Goal: Task Accomplishment & Management: Manage account settings

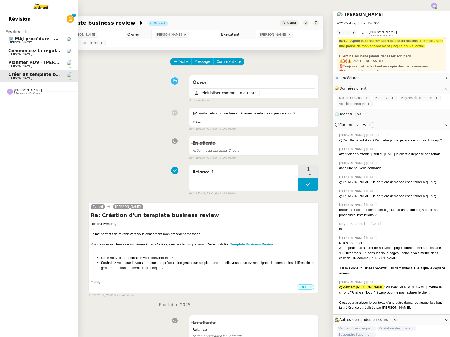
drag, startPoint x: 18, startPoint y: 64, endPoint x: 21, endPoint y: 64, distance: 3.4
click at [18, 64] on span "Planifier RDV - [PERSON_NAME]" at bounding box center [45, 62] width 75 height 5
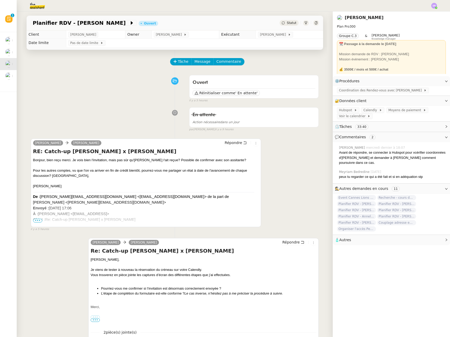
click at [139, 111] on div "En attente Action nécessaire dans un jour false par [PERSON_NAME] il y a 9 heur…" at bounding box center [175, 118] width 288 height 27
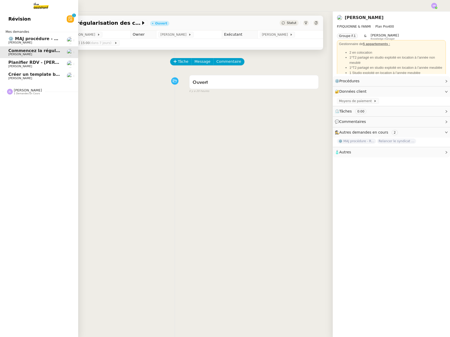
click at [57, 40] on span "⚙️ MAJ procédure - Régularisation des charges locatives" at bounding box center [74, 38] width 132 height 5
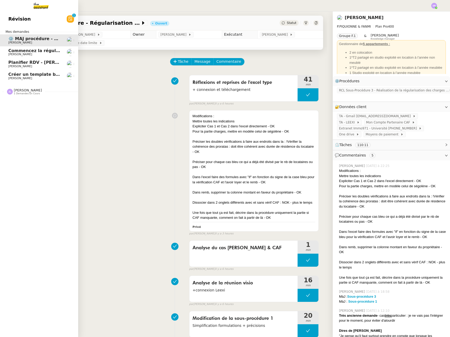
click at [53, 78] on span "[PERSON_NAME]" at bounding box center [34, 78] width 53 height 3
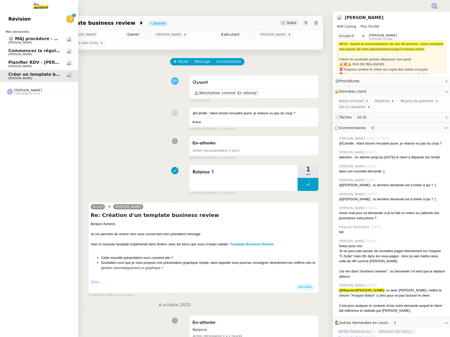
click at [11, 52] on span "Commencez la régularisation des charges locatives annuelles" at bounding box center [80, 50] width 145 height 5
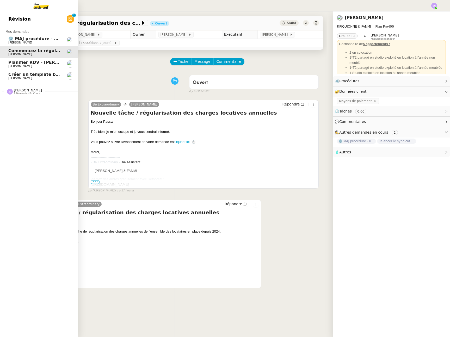
click at [57, 41] on span "[PERSON_NAME]" at bounding box center [34, 42] width 53 height 3
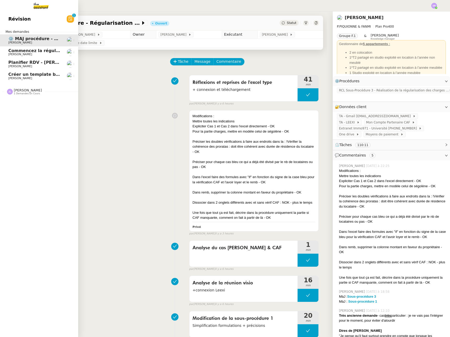
click at [50, 65] on span "[PERSON_NAME]" at bounding box center [34, 66] width 53 height 3
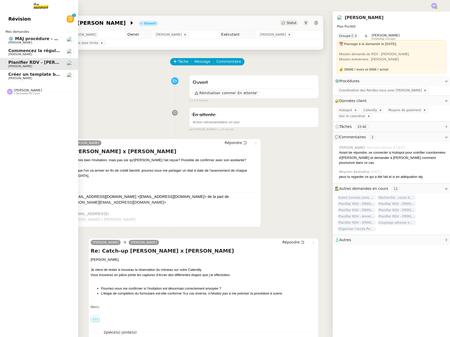
click at [27, 79] on span "[PERSON_NAME]" at bounding box center [20, 78] width 24 height 3
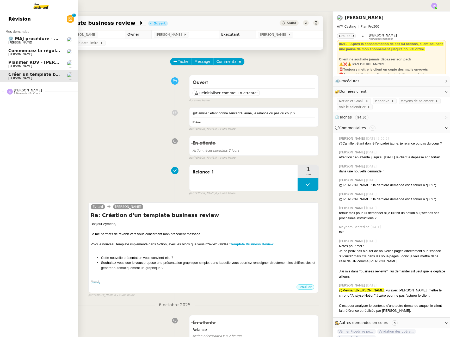
click at [55, 40] on span "⚙️ MAJ procédure - Régularisation des charges locatives" at bounding box center [74, 38] width 132 height 5
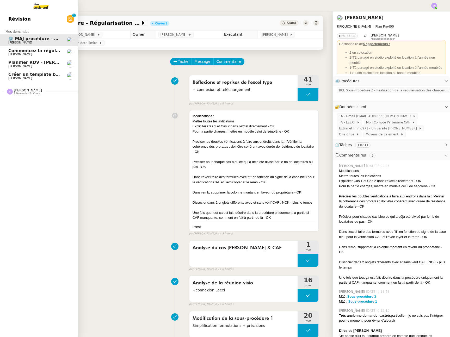
click at [33, 75] on span "Créer un template business review" at bounding box center [49, 74] width 82 height 5
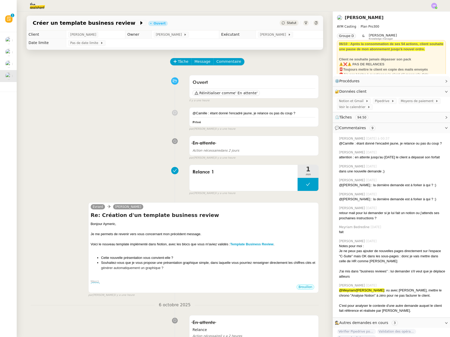
click at [289, 21] on span "Statut" at bounding box center [292, 23] width 10 height 4
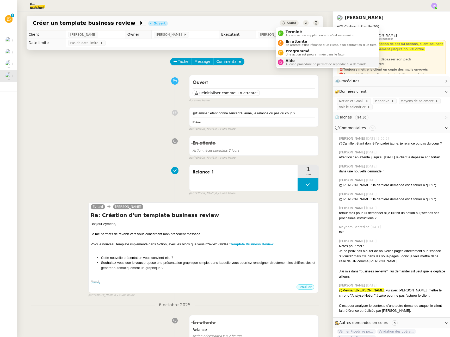
click at [295, 64] on span "Aucune procédure ne permet de répondre à la demande." at bounding box center [327, 64] width 82 height 3
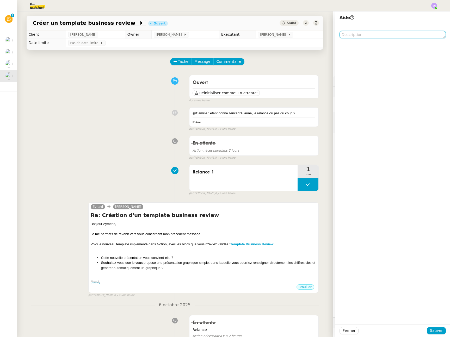
click at [378, 36] on textarea at bounding box center [393, 34] width 106 height 7
click at [345, 333] on span "Fermer" at bounding box center [349, 331] width 13 height 6
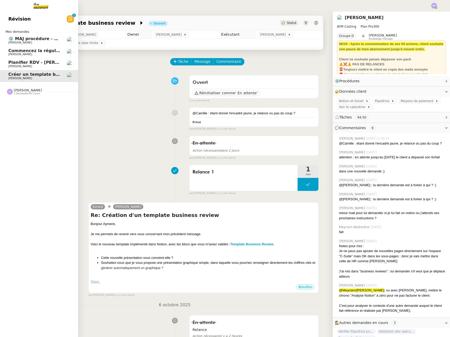
click at [48, 23] on link "Révision 0 1 2 3 4 5 6 7 8 9" at bounding box center [39, 19] width 78 height 12
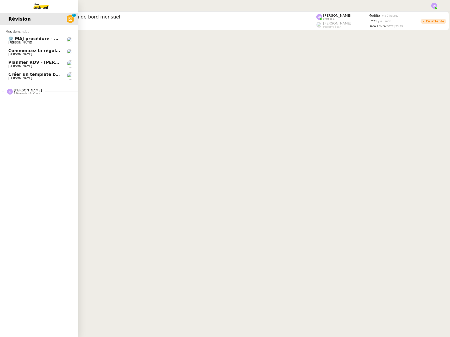
click at [14, 74] on span "Créer un template business review" at bounding box center [49, 74] width 82 height 5
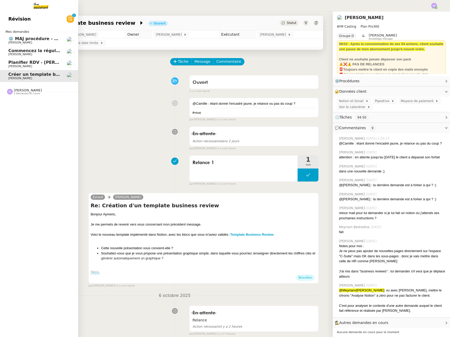
click at [23, 63] on span "Planifier RDV - [PERSON_NAME]" at bounding box center [45, 62] width 75 height 5
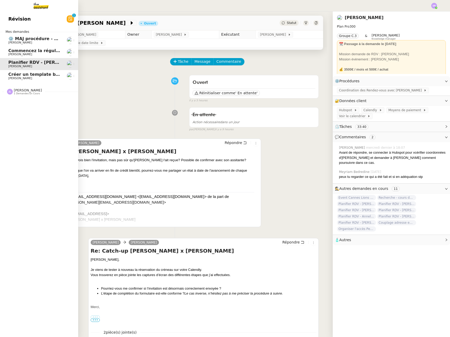
click at [32, 74] on span "Créer un template business review" at bounding box center [49, 74] width 82 height 5
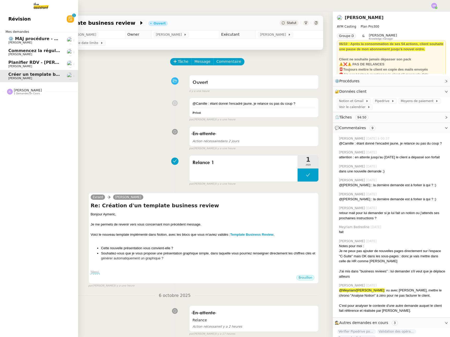
click at [41, 65] on span "[PERSON_NAME]" at bounding box center [34, 66] width 53 height 3
